Goal: Find specific page/section: Find specific page/section

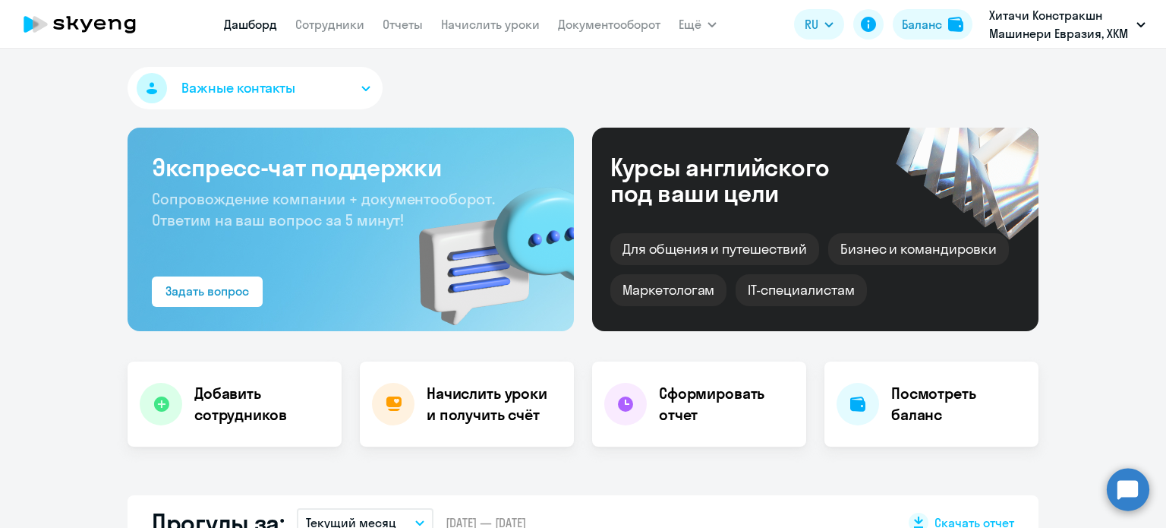
select select "30"
click at [496, 31] on link "Начислить уроки" at bounding box center [490, 24] width 99 height 15
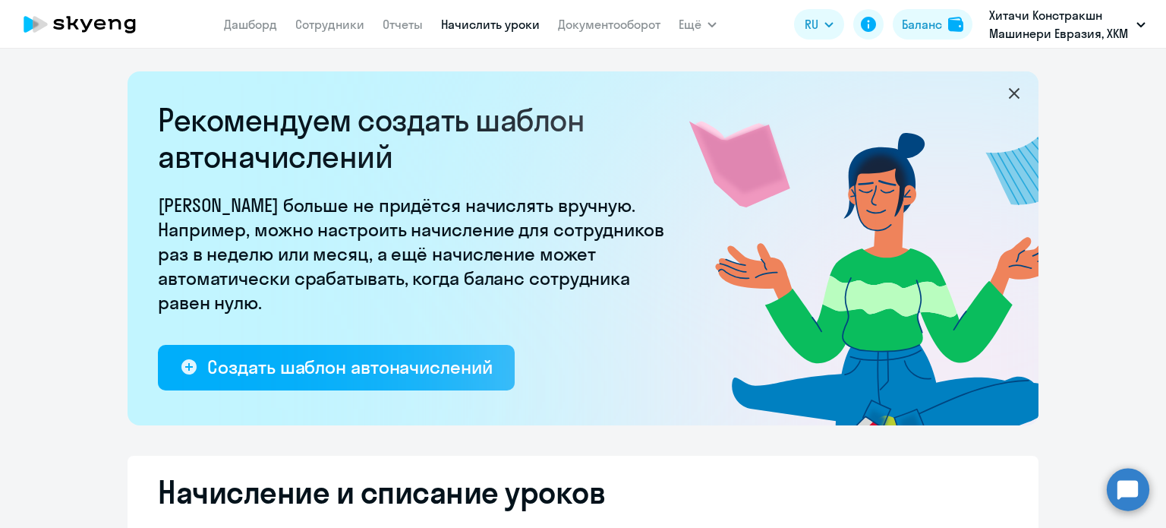
select select "10"
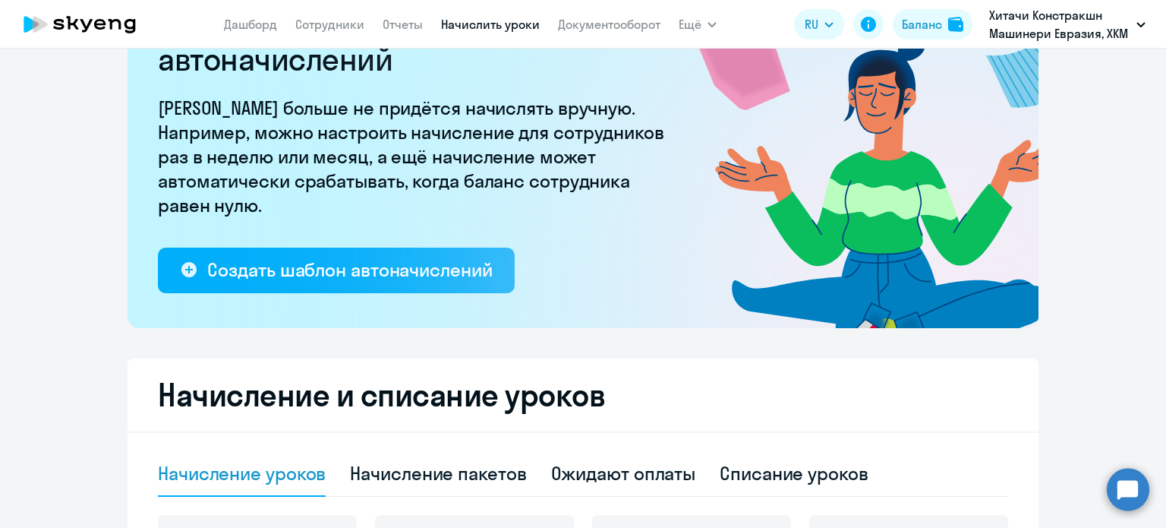
scroll to position [76, 0]
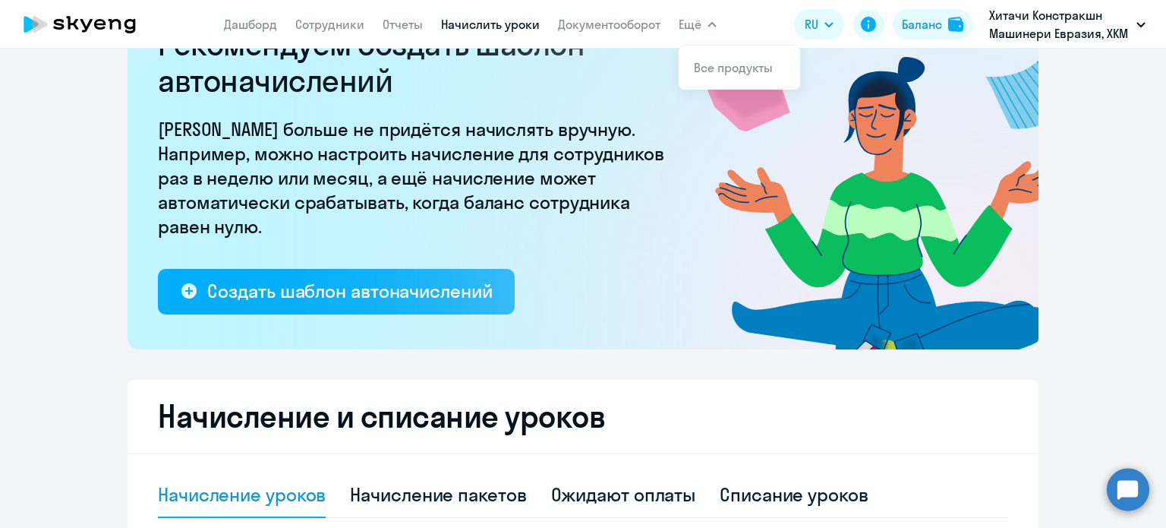
drag, startPoint x: 644, startPoint y: 26, endPoint x: 634, endPoint y: 44, distance: 20.7
click at [644, 26] on link "Документооборот" at bounding box center [609, 24] width 102 height 15
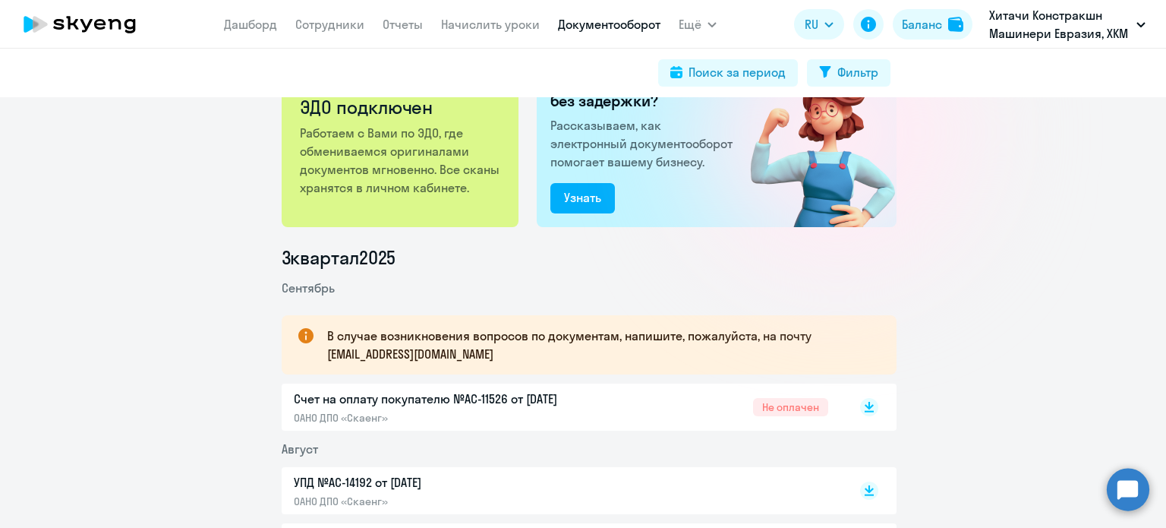
scroll to position [152, 0]
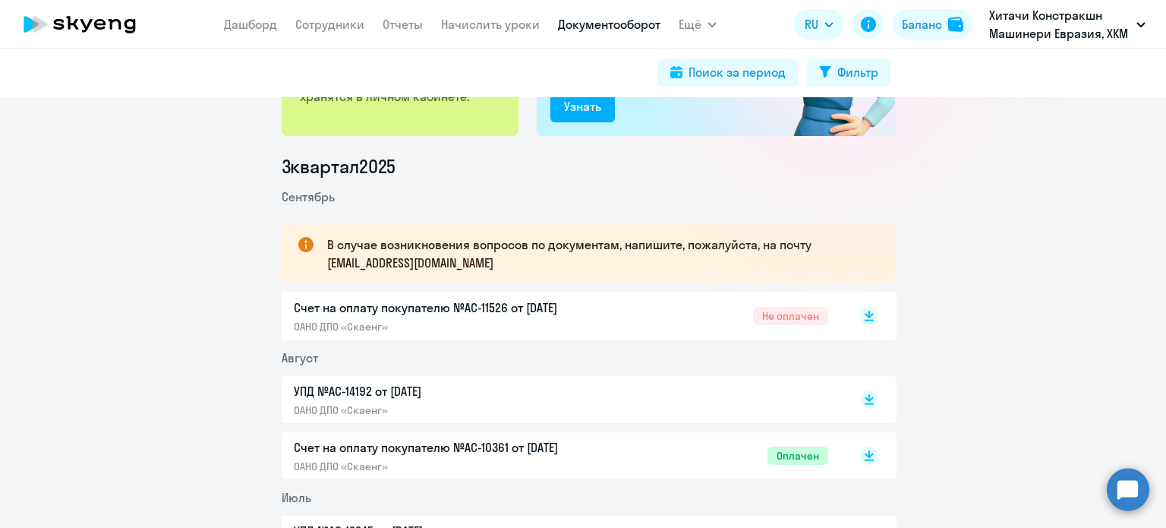
click at [780, 318] on span "Не оплачен" at bounding box center [790, 316] width 75 height 18
